Goal: Transaction & Acquisition: Download file/media

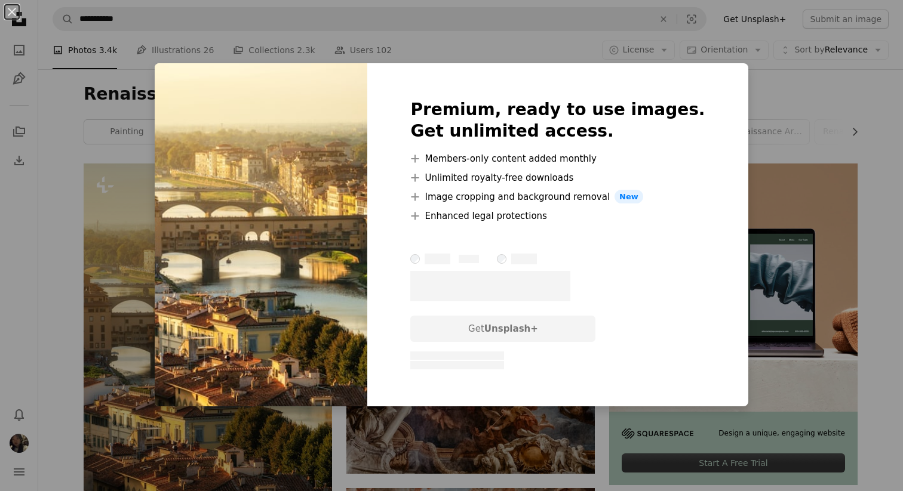
scroll to position [69, 0]
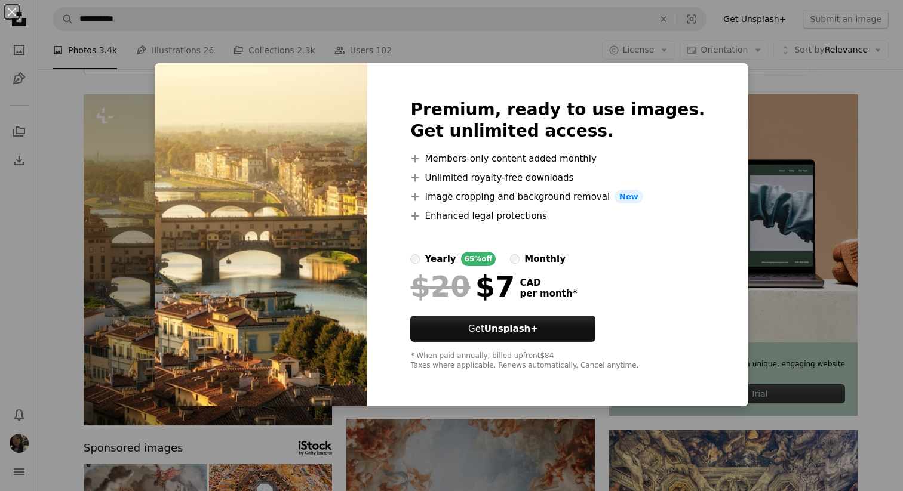
click at [558, 261] on div "monthly" at bounding box center [544, 259] width 41 height 14
click at [455, 258] on div "yearly" at bounding box center [439, 259] width 31 height 14
click at [770, 98] on div "An X shape Premium, ready to use images. Get unlimited access. A plus sign Memb…" at bounding box center [451, 245] width 903 height 491
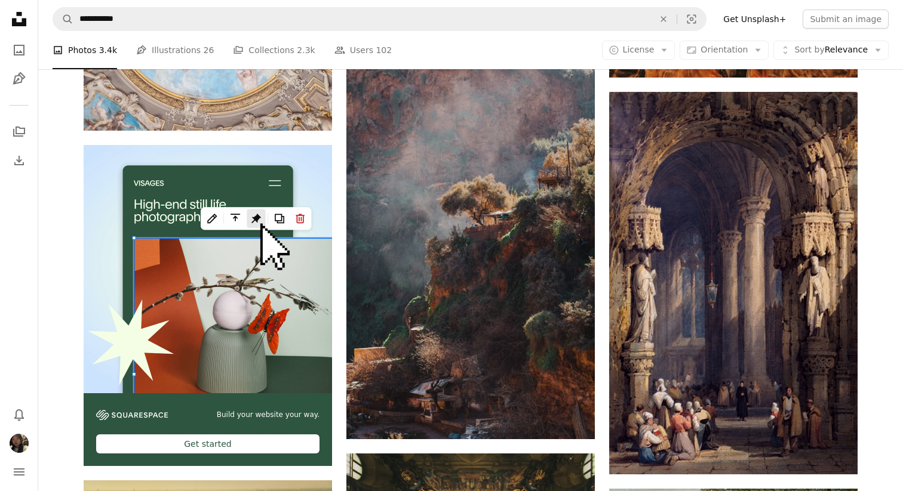
scroll to position [2329, 0]
